Goal: Communication & Community: Answer question/provide support

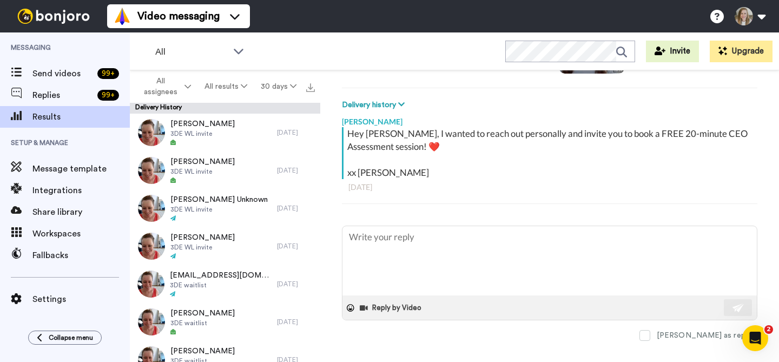
type textarea "x"
paste textarea "bumping this to make sure it went through okay! <3 XX [PERSON_NAME]"
type textarea "bumping this to make sure it went through okay! <3 XX [PERSON_NAME]"
type textarea "x"
type textarea "bumping this to make sure it went through okay! <3 XX [PERSON_NAME]"
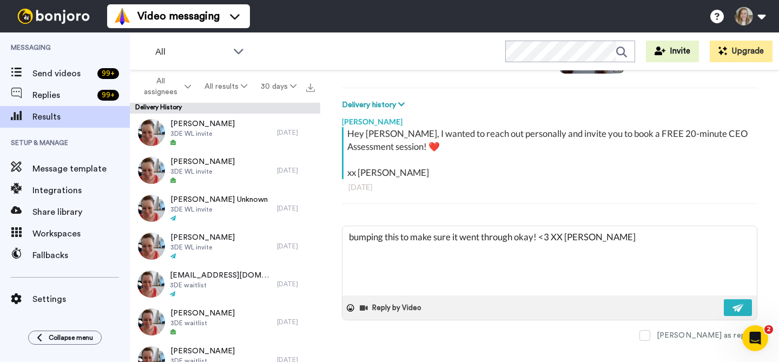
type textarea "x"
click at [348, 241] on textarea "bumping this to make sure it went through okay! <3 XX [PERSON_NAME]" at bounding box center [549, 260] width 414 height 69
type textarea "Hbumping this to make sure it went through okay! <3 XX [PERSON_NAME]"
type textarea "x"
type textarea "Hibumping this to make sure it went through okay! <3 XX [PERSON_NAME]"
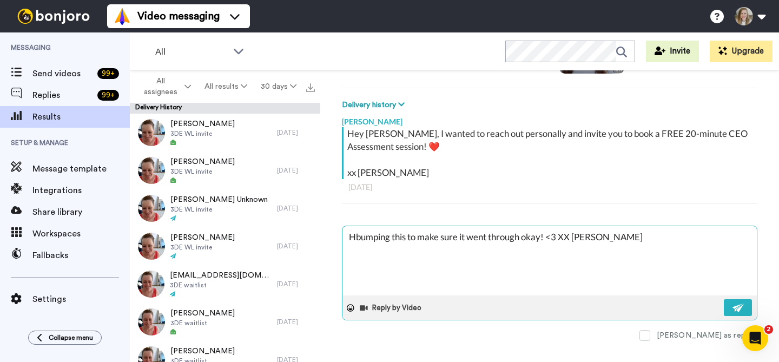
type textarea "x"
type textarea "Hi bumping this to make sure it went through okay! <3 XX [PERSON_NAME]"
type textarea "x"
type textarea "Hi Jbumping this to make sure it went through okay! <3 XX [PERSON_NAME]"
type textarea "x"
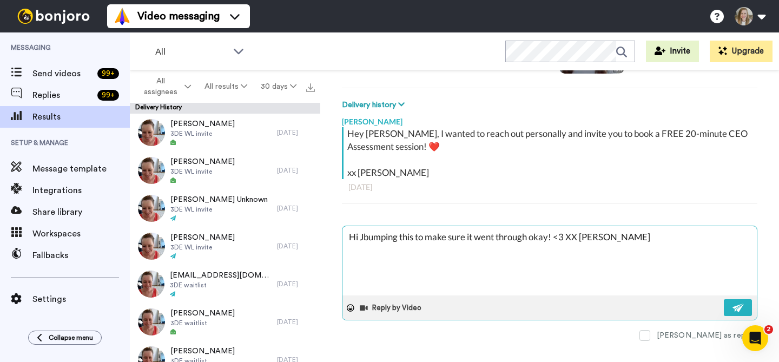
type textarea "Hi Jabumping this to make sure it went through okay! <3 XX [PERSON_NAME]"
type textarea "x"
type textarea "Hi Jambumping this to make sure it went through okay! <3 XX [PERSON_NAME]"
type textarea "x"
type textarea "Hi Jamibumping this to make sure it went through okay! <3 XX [PERSON_NAME]"
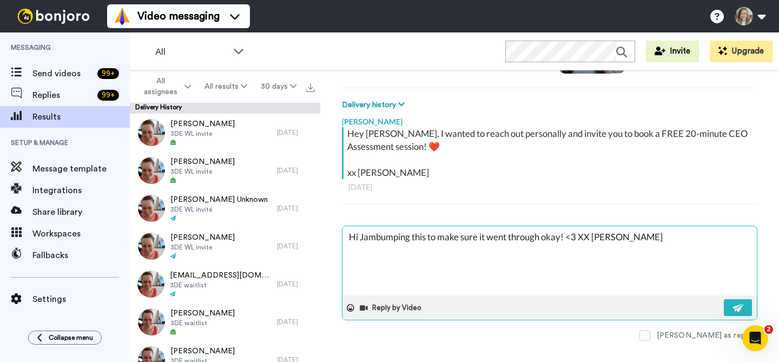
type textarea "x"
type textarea "Hi Jamiebumping this to make sure it went through okay! <3 XX [PERSON_NAME]"
type textarea "x"
type textarea "Hi [PERSON_NAME],bumping this to make sure it went through okay! <3 XX [PERSON_…"
type textarea "x"
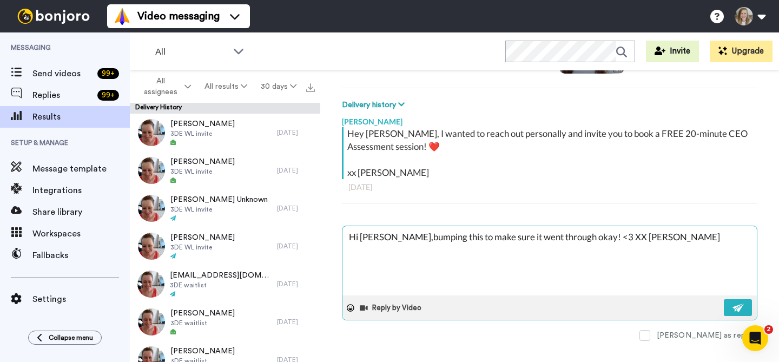
type textarea "Hi [PERSON_NAME], bumping this to make sure it went through okay! <3 XX [PERSON…"
type textarea "x"
click at [676, 240] on textarea "Hi [PERSON_NAME], bumping this to make sure it went through okay! <3 XX [PERSON…" at bounding box center [549, 260] width 414 height 69
click at [592, 240] on textarea "Hi [PERSON_NAME], bumping this to make sure it went through okay! <3 XX [PERSON…" at bounding box center [549, 260] width 414 height 69
type textarea "Hi [PERSON_NAME], bumping this to make sure it went through okay! <3XX [PERSON_…"
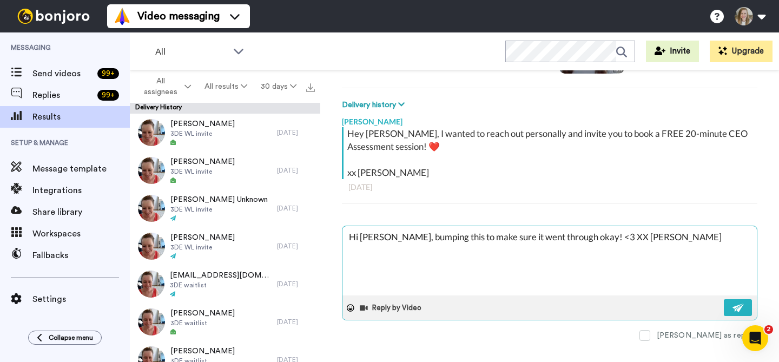
type textarea "x"
type textarea "Hi [PERSON_NAME], bumping this to make sure it went through okay! <3 XX [PERSON…"
type textarea "x"
type textarea "Hi [PERSON_NAME], bumping this to make sure it went through okay! <3 XX [PERSON…"
type textarea "x"
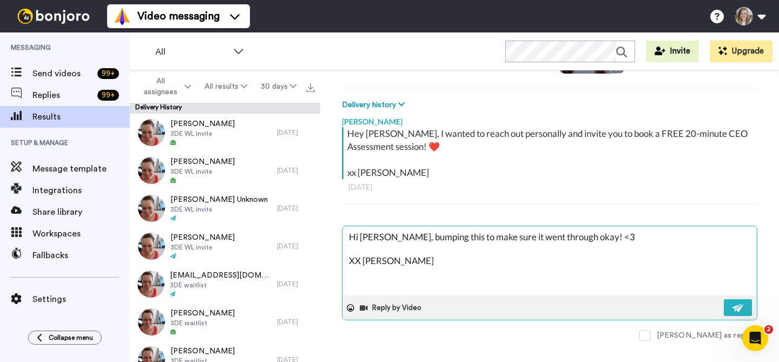
click at [571, 261] on textarea "Hi [PERSON_NAME], bumping this to make sure it went through okay! <3 XX [PERSON…" at bounding box center [549, 260] width 414 height 69
type textarea "Hi [PERSON_NAME], bumping this to make sure it went through okay! <3 XX [PERSON…"
click at [739, 311] on button at bounding box center [738, 307] width 28 height 17
type textarea "x"
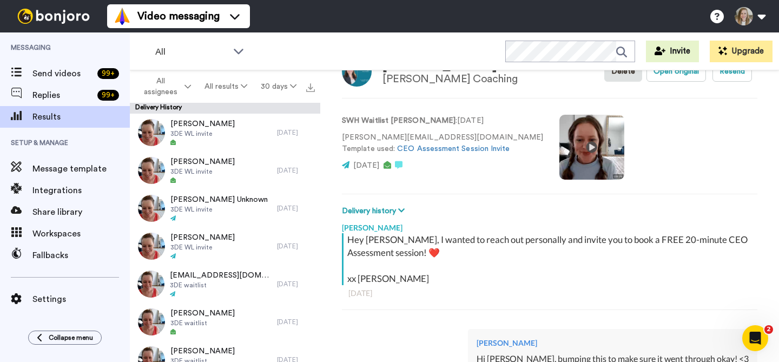
scroll to position [17, 0]
